Goal: Task Accomplishment & Management: Manage account settings

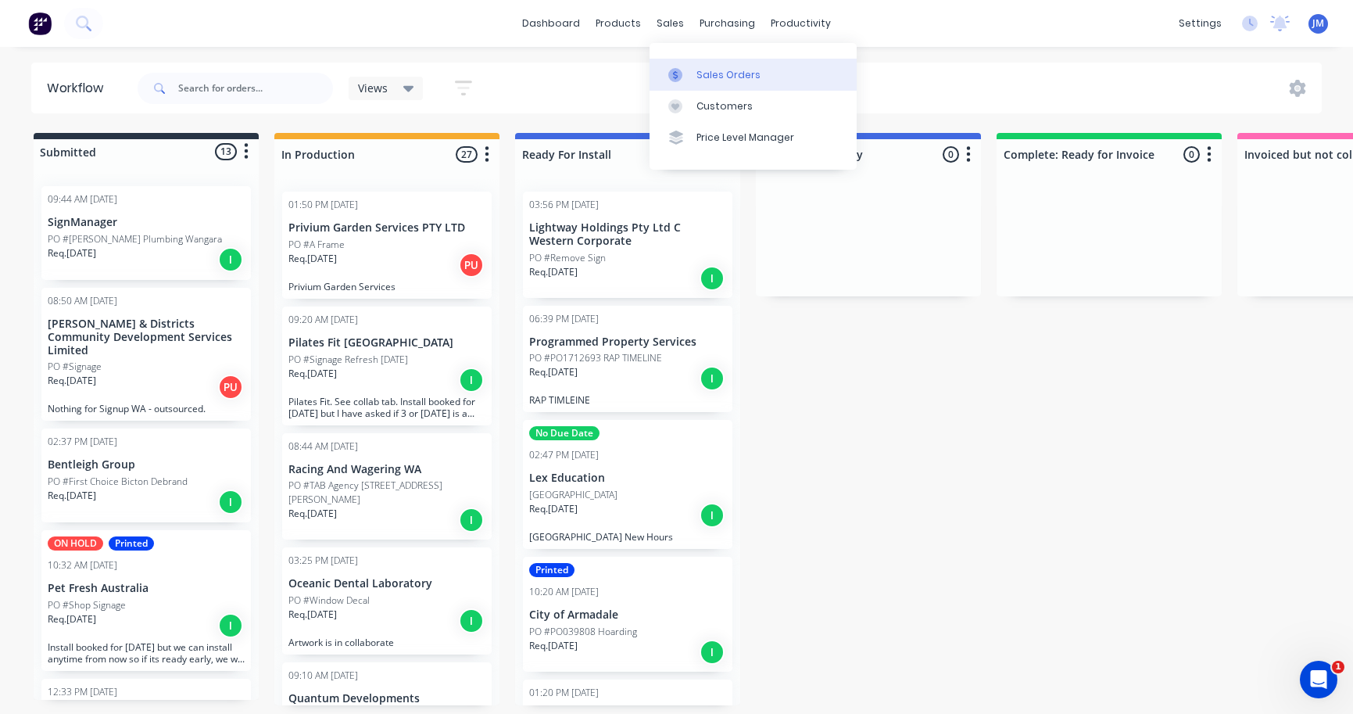
click at [709, 69] on div "Sales Orders" at bounding box center [728, 75] width 64 height 14
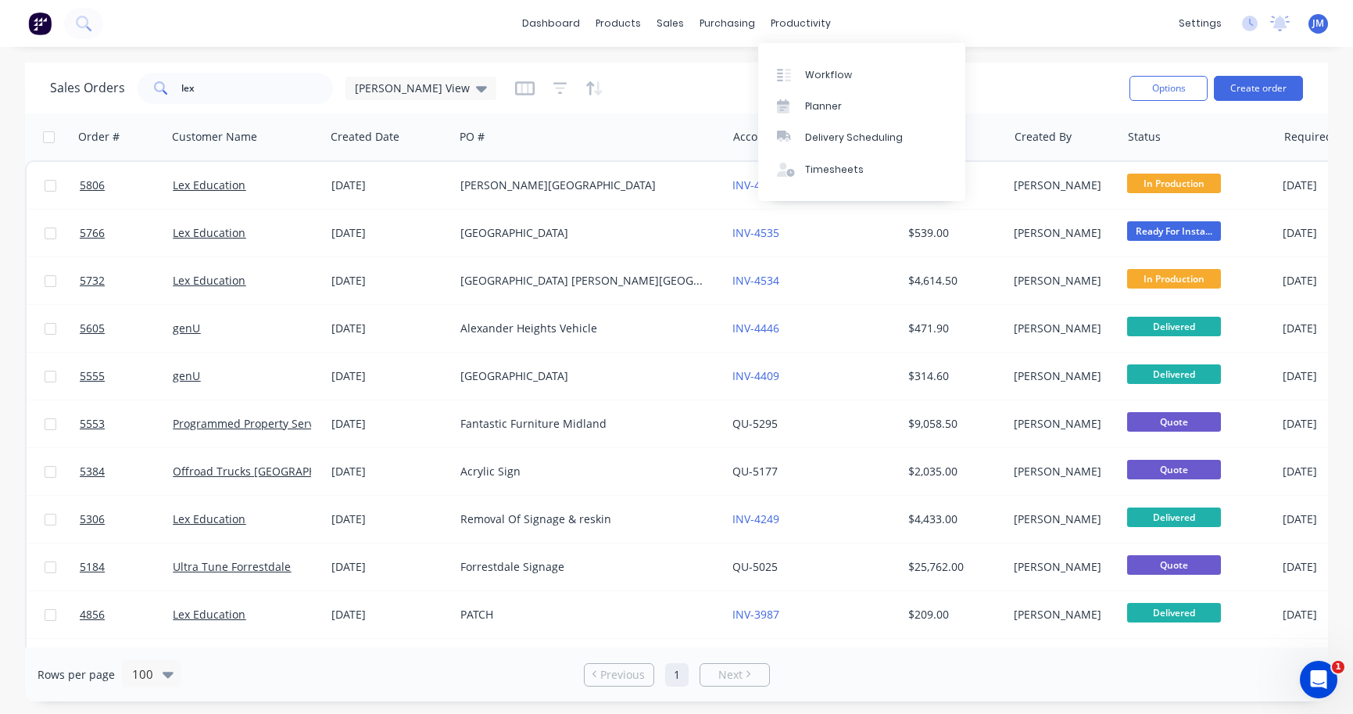
click at [825, 55] on div "Workflow Planner Delivery Scheduling Timesheets" at bounding box center [861, 122] width 207 height 158
click at [826, 72] on div "Workflow" at bounding box center [828, 75] width 47 height 14
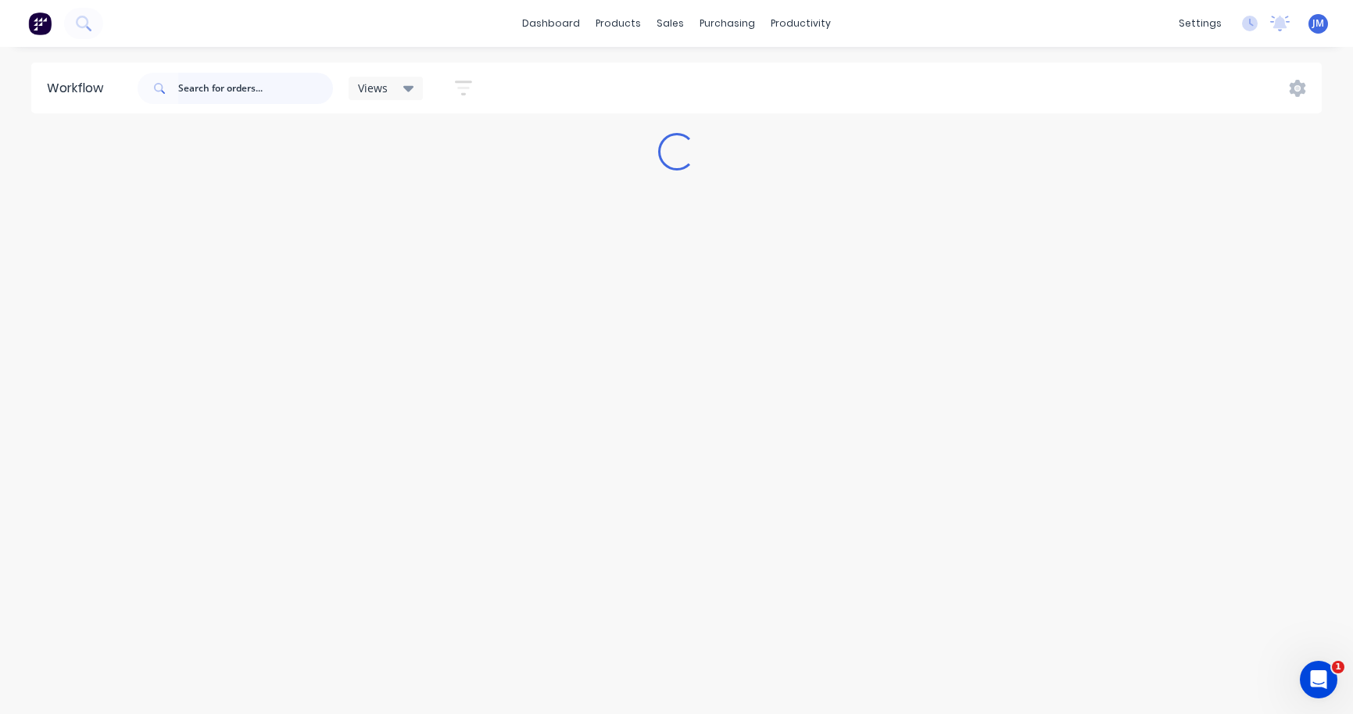
click at [217, 98] on input "text" at bounding box center [255, 88] width 155 height 31
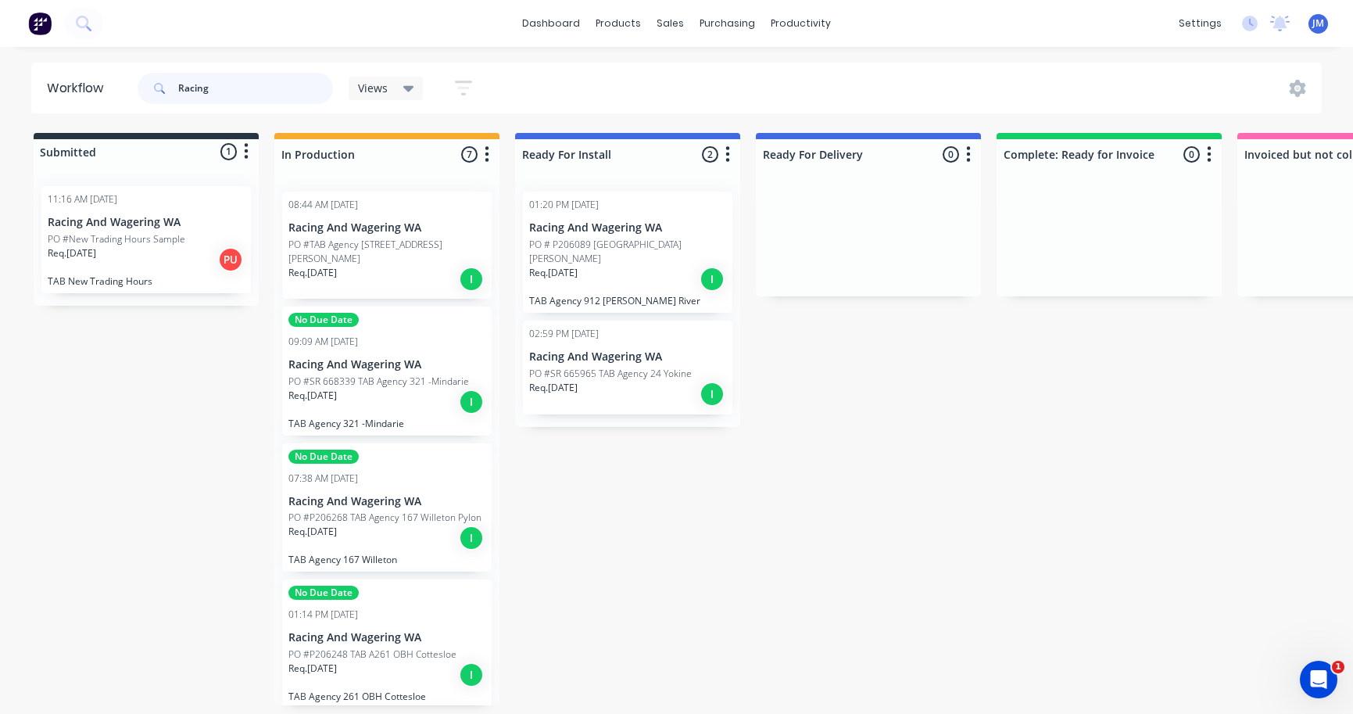
type input "Racing"
click at [368, 266] on div "Req. 22/10/25 I" at bounding box center [386, 279] width 197 height 27
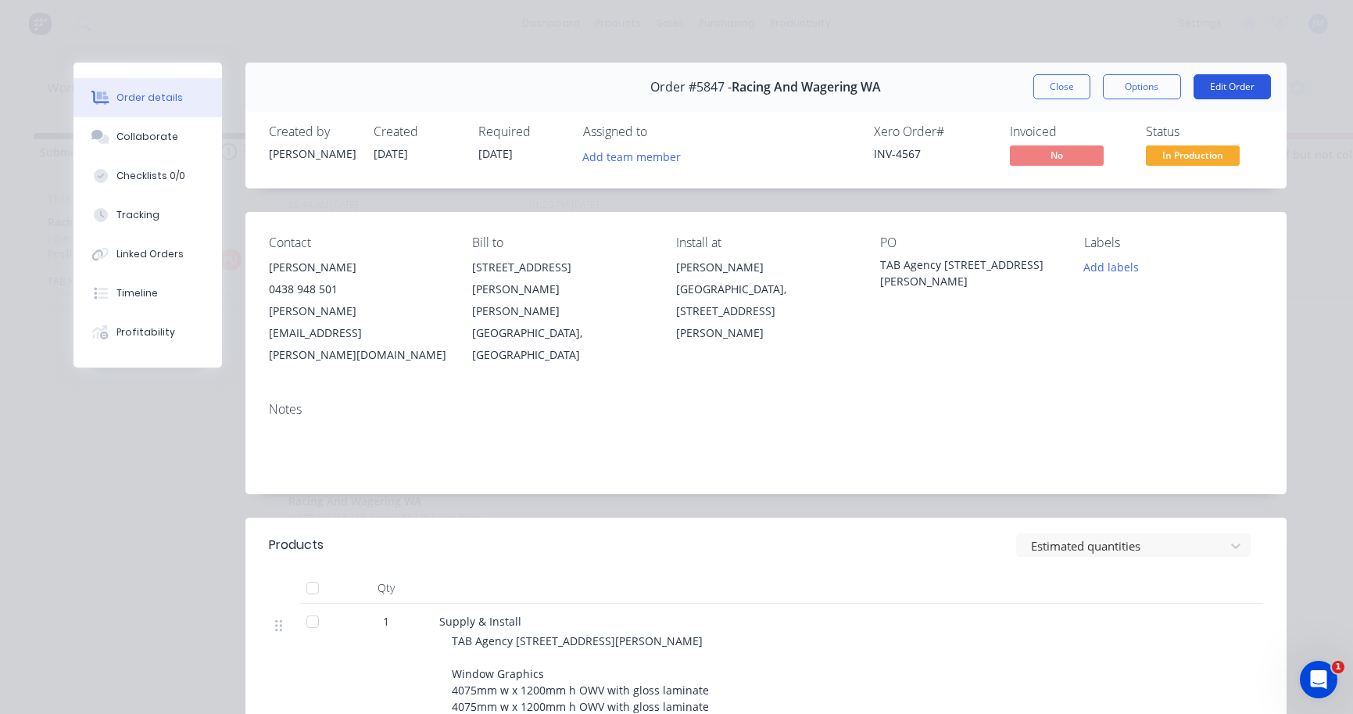
click at [1241, 88] on button "Edit Order" at bounding box center [1231, 86] width 77 height 25
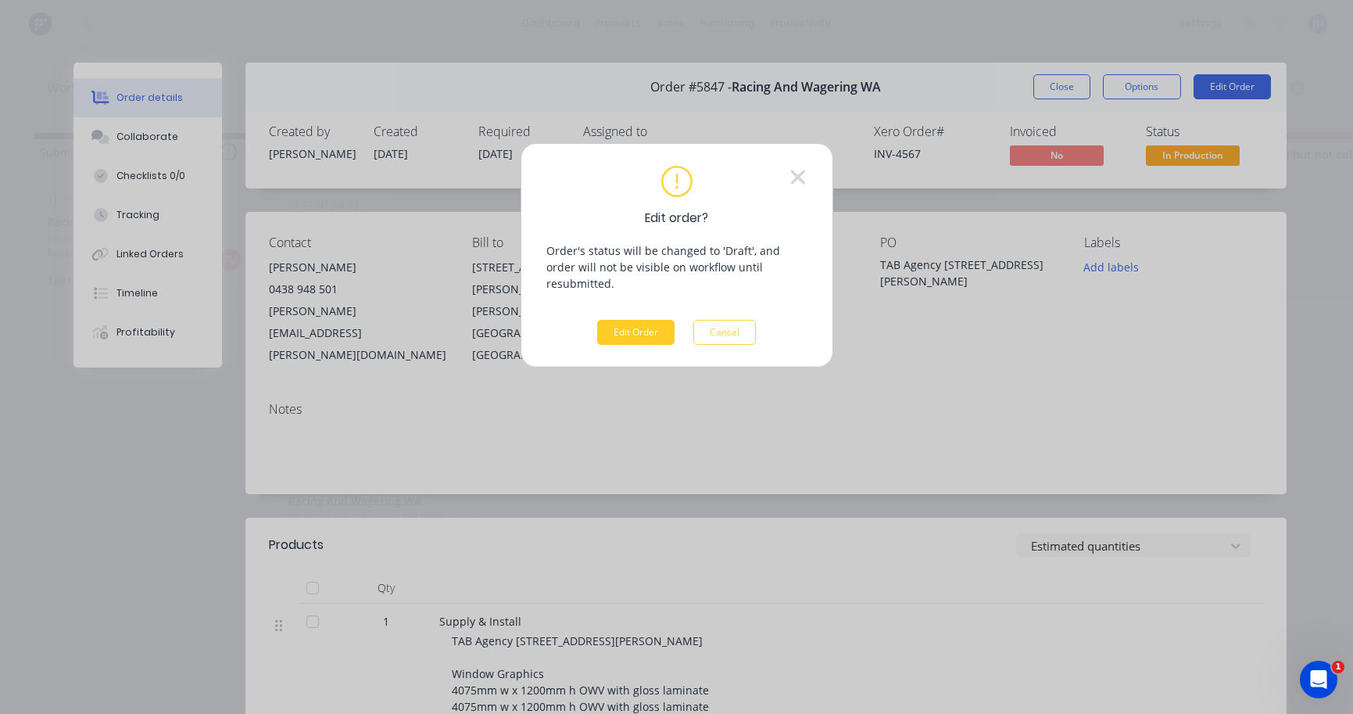
click at [646, 320] on button "Edit Order" at bounding box center [635, 332] width 77 height 25
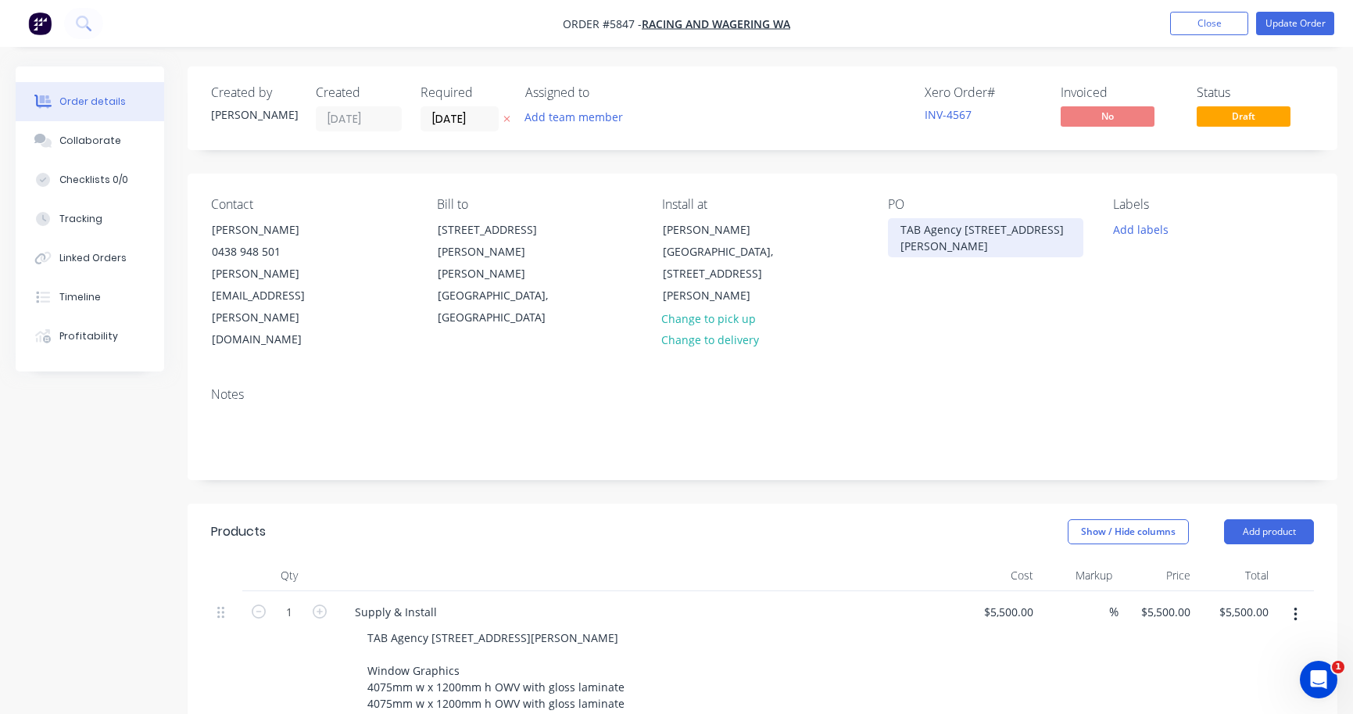
click at [893, 226] on div "TAB Agency 14 Osborne Park" at bounding box center [985, 237] width 195 height 39
paste div
click at [1298, 29] on button "Update Order" at bounding box center [1295, 23] width 78 height 23
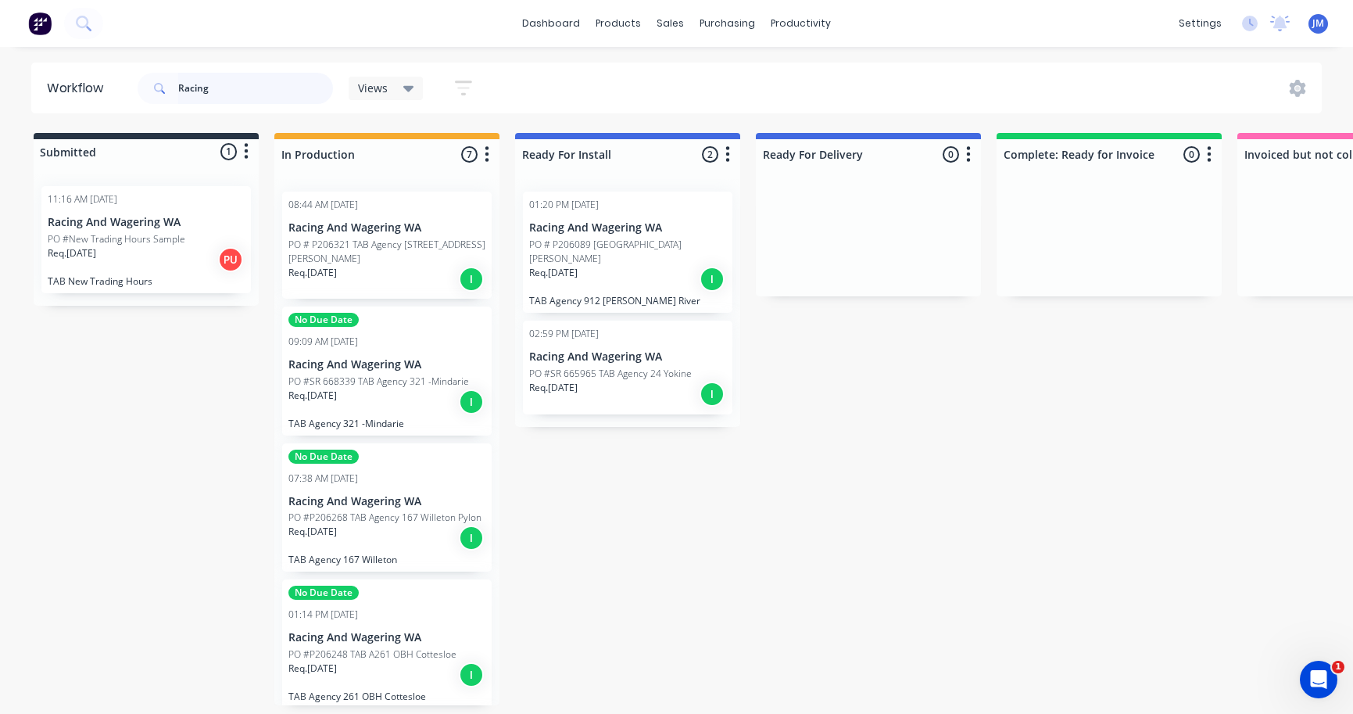
click at [214, 87] on input "Racing" at bounding box center [255, 88] width 155 height 31
